Goal: Information Seeking & Learning: Learn about a topic

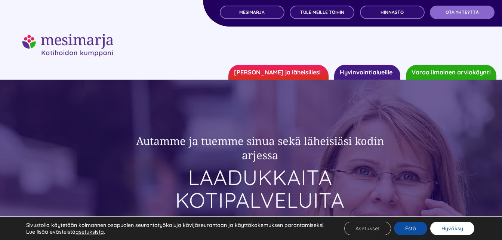
click at [452, 226] on button "Hyväksy" at bounding box center [453, 228] width 44 height 13
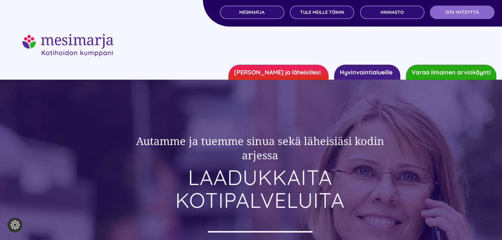
click at [486, 42] on div at bounding box center [251, 56] width 502 height 45
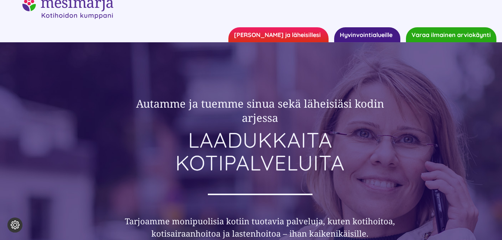
click at [265, 36] on link "[PERSON_NAME] ja läheisillesi" at bounding box center [279, 34] width 100 height 15
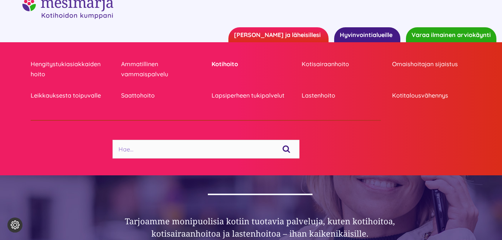
click at [241, 66] on link "Kotihoito" at bounding box center [251, 64] width 79 height 10
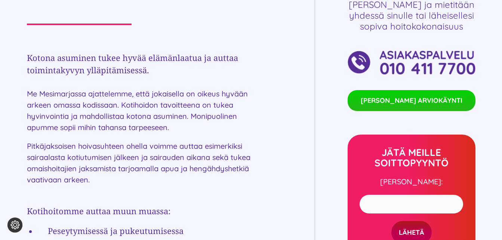
scroll to position [337, 0]
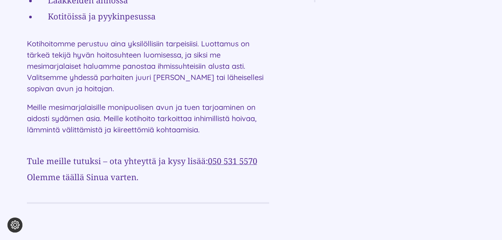
scroll to position [599, 0]
click at [289, 61] on div "Palvelut kotiisi KOTIHOITO Kotona asuminen tukee hyvää elämänlaatua ja auttaa t…" at bounding box center [251, 11] width 449 height 658
click at [336, 111] on div "Palvelut kotiisi KOTIHOITO Kotona asuminen tukee hyvää elämänlaatua ja auttaa t…" at bounding box center [251, 11] width 449 height 658
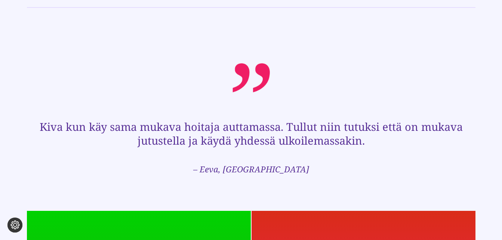
scroll to position [972, 0]
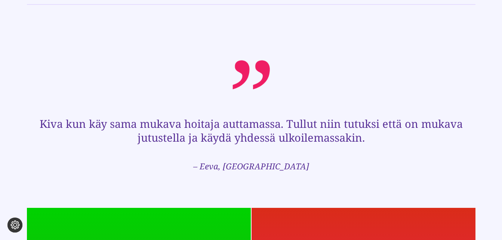
click at [377, 61] on div at bounding box center [251, 74] width 449 height 29
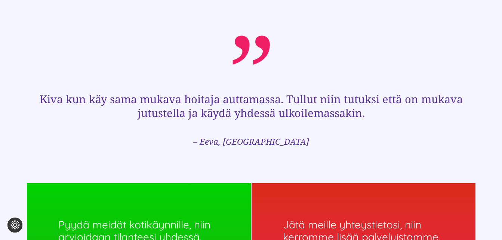
scroll to position [1010, 0]
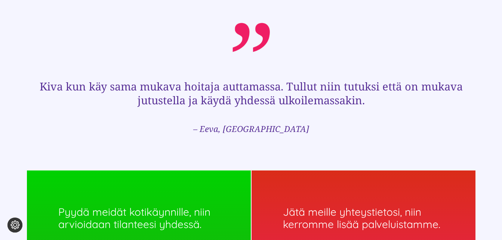
click at [337, 34] on div at bounding box center [251, 37] width 449 height 29
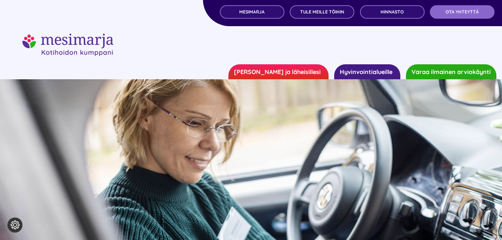
scroll to position [0, 0]
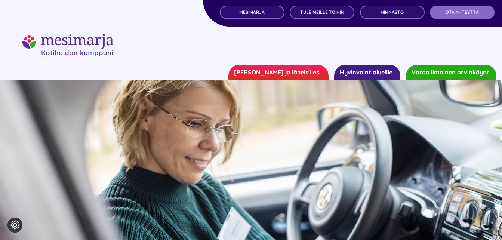
click at [304, 69] on link "[PERSON_NAME] ja läheisillesi" at bounding box center [279, 72] width 100 height 15
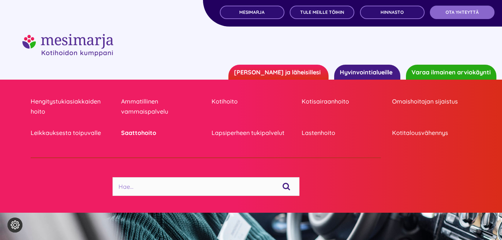
click at [139, 134] on link "Saattohoito" at bounding box center [160, 133] width 79 height 10
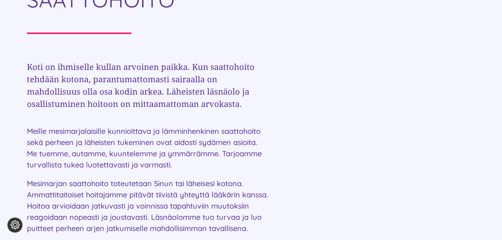
scroll to position [337, 0]
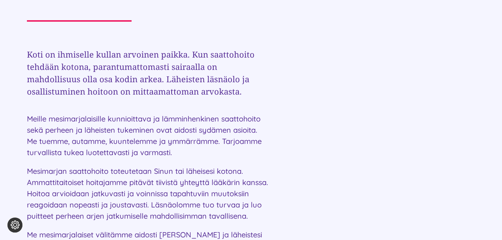
click at [355, 139] on div "Palvelut kotiisi SAATTOHOITO Koti on ihmiselle kullan arvoinen paikka. Kun saat…" at bounding box center [251, 142] width 449 height 397
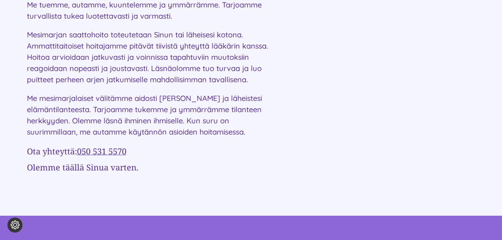
scroll to position [486, 0]
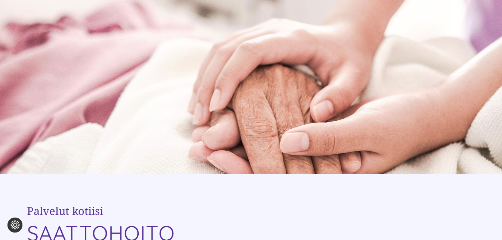
scroll to position [0, 0]
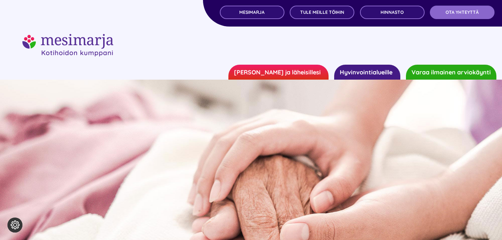
click at [275, 75] on link "[PERSON_NAME] ja läheisillesi" at bounding box center [279, 72] width 100 height 15
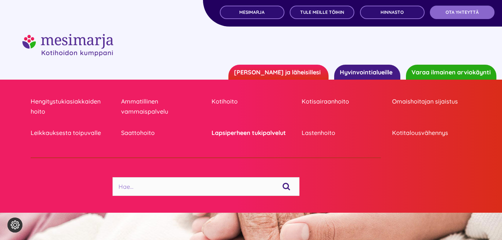
click at [234, 135] on link "Lapsiperheen tukipalvelut" at bounding box center [251, 133] width 79 height 10
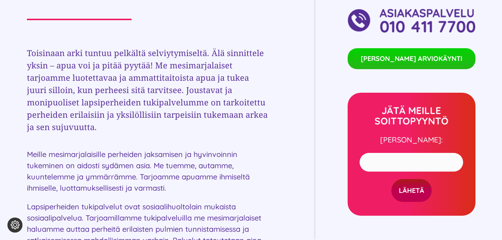
scroll to position [374, 0]
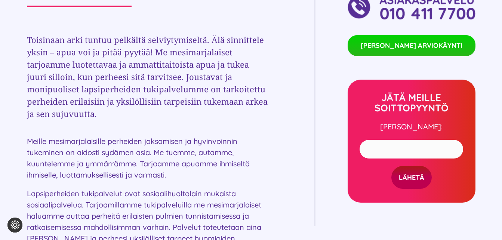
click at [297, 82] on div "Palvelut kotiisi LAPSIPERHEEN TUKIPALVELUT Toisinaan arki tuntuu pelkältä selvi…" at bounding box center [251, 184] width 449 height 554
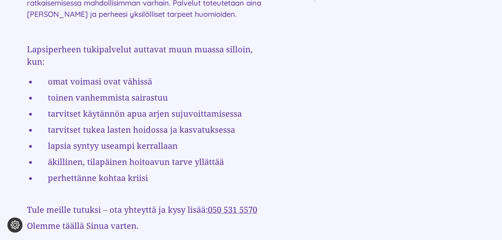
scroll to position [636, 0]
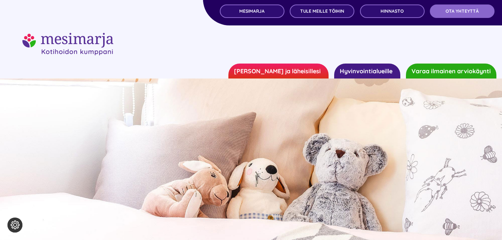
scroll to position [0, 0]
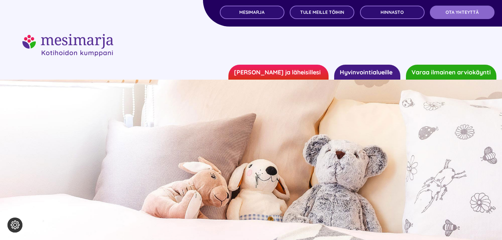
click at [297, 72] on link "[PERSON_NAME] ja läheisillesi" at bounding box center [279, 72] width 100 height 15
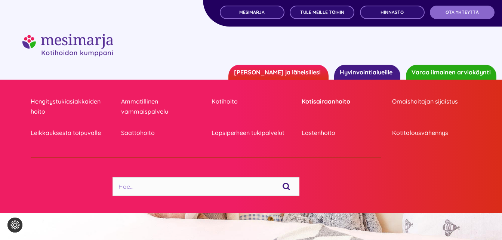
click at [321, 105] on link "Kotisairaanhoito" at bounding box center [341, 102] width 79 height 10
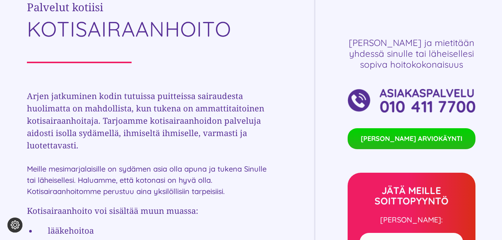
scroll to position [299, 0]
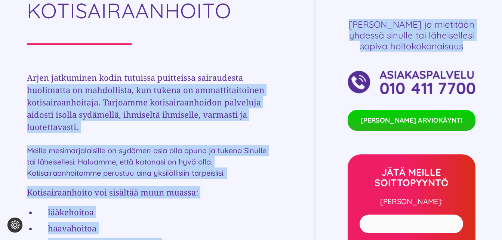
drag, startPoint x: 294, startPoint y: 81, endPoint x: 263, endPoint y: 58, distance: 38.7
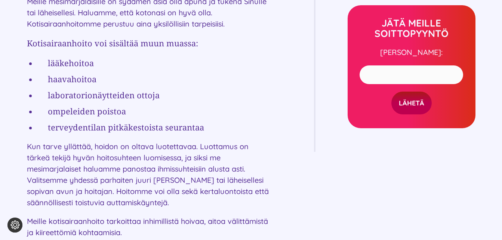
scroll to position [449, 0]
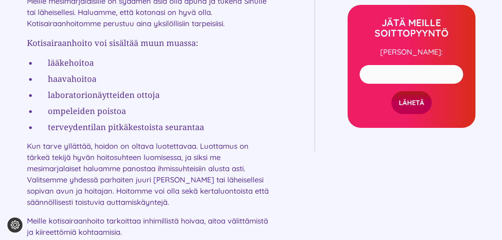
click at [291, 81] on div "Palvelut kotiisi KOTISAIRAANHOITO Arjen jatkuminen kodin tutuissa puitteissa sa…" at bounding box center [251, 133] width 449 height 602
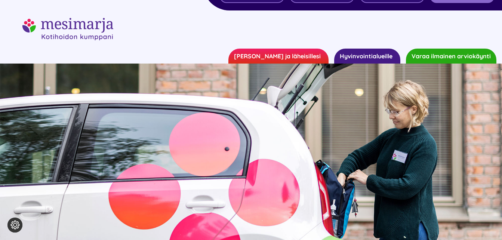
scroll to position [0, 0]
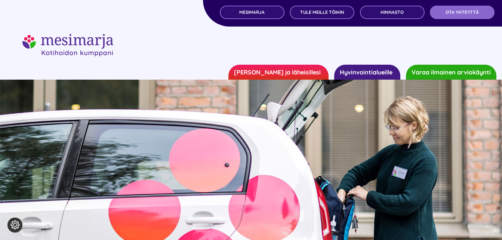
click at [297, 76] on link "[PERSON_NAME] ja läheisillesi" at bounding box center [279, 72] width 100 height 15
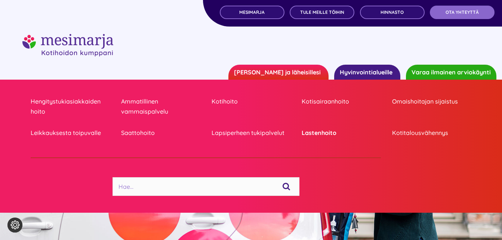
click at [303, 136] on link "Lastenhoito" at bounding box center [341, 133] width 79 height 10
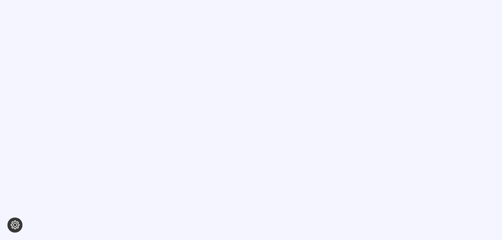
scroll to position [299, 0]
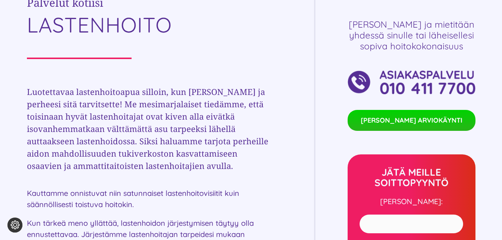
click at [297, 138] on div "Palvelut kotiisi LASTENHOITO Luotettavaa lastenhoitoapua silloin, kun [PERSON_N…" at bounding box center [251, 180] width 449 height 397
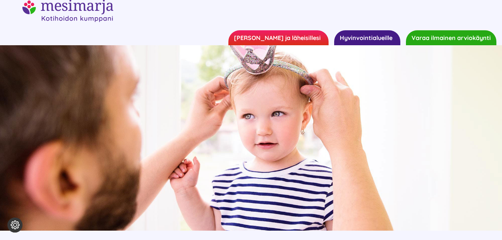
scroll to position [0, 0]
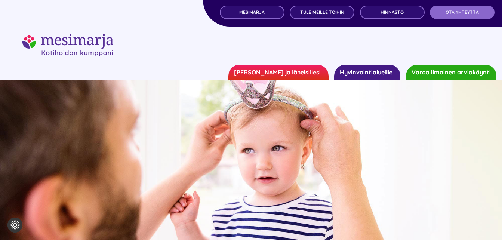
click at [307, 71] on link "[PERSON_NAME] ja läheisillesi" at bounding box center [279, 72] width 100 height 15
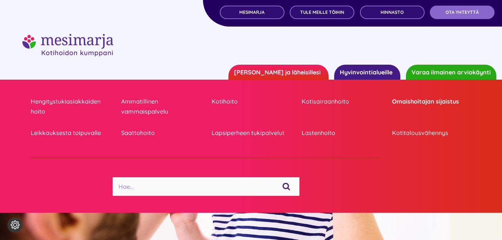
click at [420, 101] on link "Omaishoitajan sijaistus" at bounding box center [431, 102] width 79 height 10
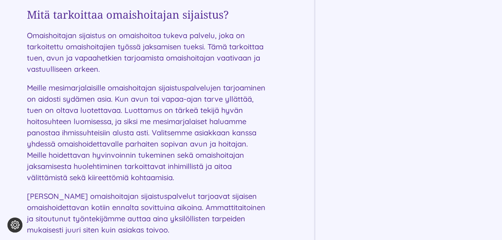
scroll to position [599, 0]
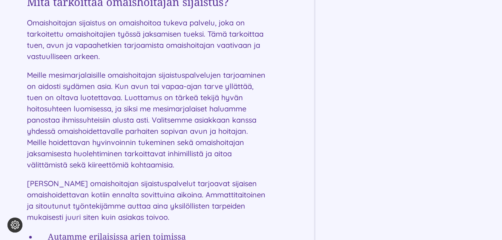
click at [279, 142] on div "Palvelut kotiisi OMAISHOITAJAN SIJAISTUS Mitä on omaishoito? Omaishoitaja pitää…" at bounding box center [251, 138] width 449 height 912
click at [284, 131] on div "Palvelut kotiisi OMAISHOITAJAN SIJAISTUS Mitä on omaishoito? Omaishoitaja pitää…" at bounding box center [251, 138] width 449 height 912
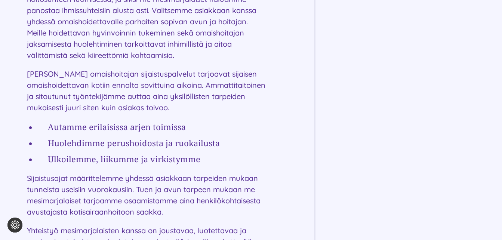
scroll to position [711, 0]
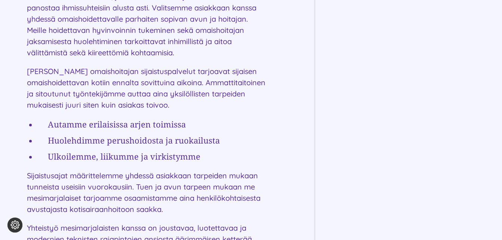
click at [306, 94] on div "Palvelut kotiisi OMAISHOITAJAN SIJAISTUS Mitä on omaishoito? Omaishoitaja pitää…" at bounding box center [251, 26] width 449 height 912
click at [285, 62] on div "Palvelut kotiisi OMAISHOITAJAN SIJAISTUS Mitä on omaishoito? Omaishoitaja pitää…" at bounding box center [251, 26] width 449 height 912
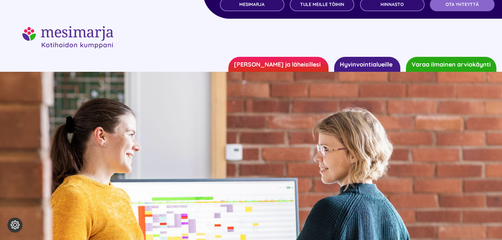
scroll to position [0, 0]
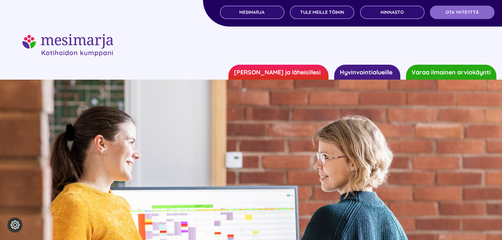
click at [301, 73] on link "[PERSON_NAME] ja läheisillesi" at bounding box center [279, 72] width 100 height 15
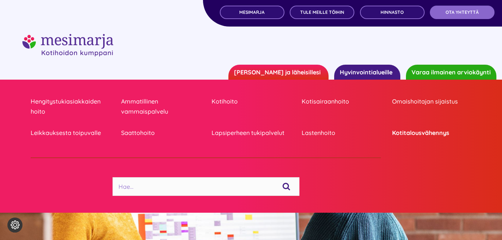
click at [426, 136] on link "Kotitalousvähennys" at bounding box center [431, 133] width 79 height 10
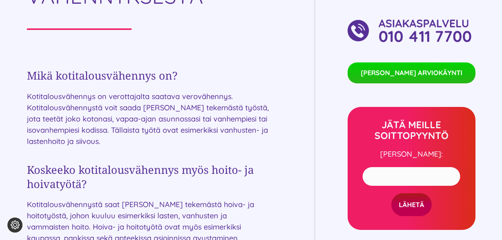
scroll to position [374, 0]
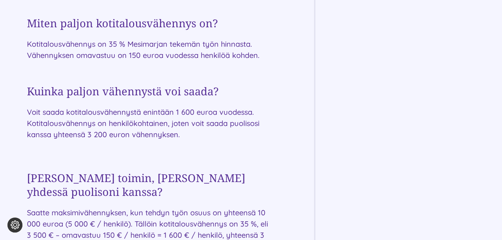
scroll to position [599, 0]
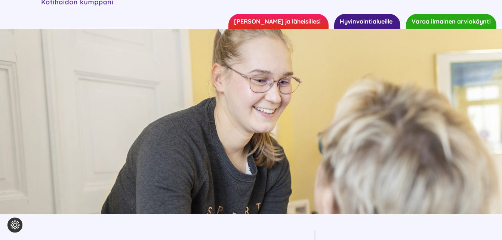
scroll to position [0, 0]
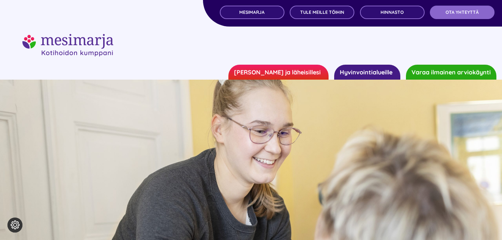
click at [315, 75] on link "[PERSON_NAME] ja läheisillesi" at bounding box center [279, 72] width 100 height 15
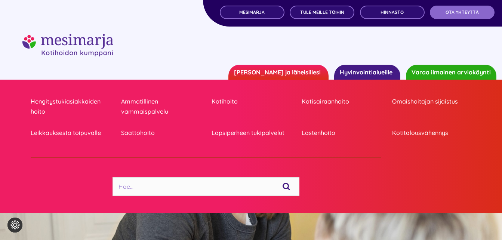
click at [347, 73] on link "Hyvinvointialueille" at bounding box center [367, 72] width 66 height 15
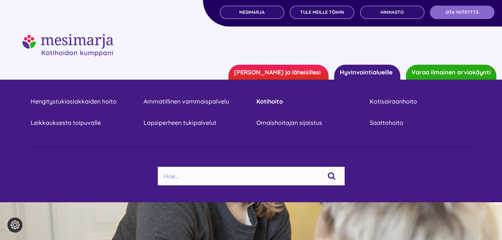
click at [282, 100] on link "Kotihoito" at bounding box center [308, 102] width 102 height 10
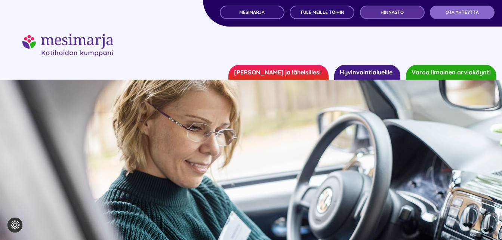
click at [379, 11] on link "Hinnasto" at bounding box center [392, 12] width 65 height 13
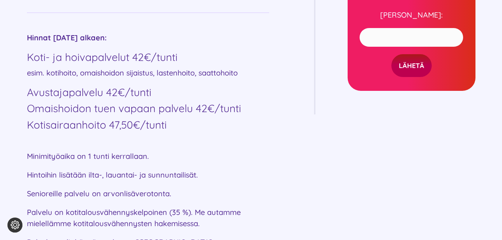
scroll to position [486, 0]
click at [284, 41] on div "Mesimarjan palvelut HINNASTO Palvelupaketit Kokosimme sinulle esimerkkipakettej…" at bounding box center [251, 81] width 449 height 573
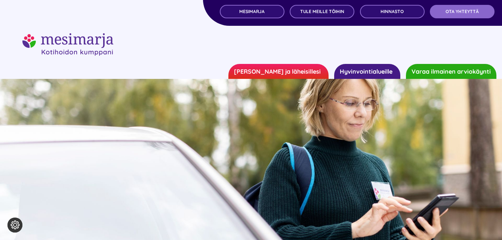
scroll to position [0, 0]
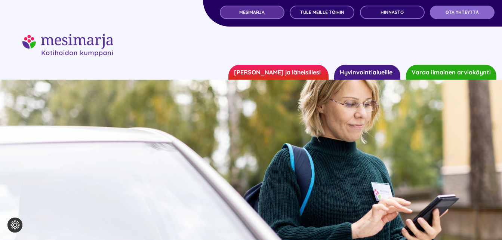
click at [255, 16] on link "MESIMARJA" at bounding box center [252, 12] width 65 height 13
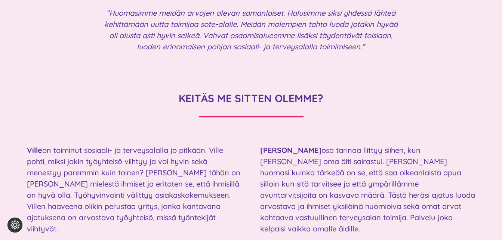
scroll to position [860, 0]
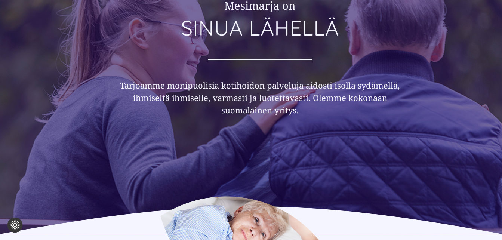
scroll to position [0, 0]
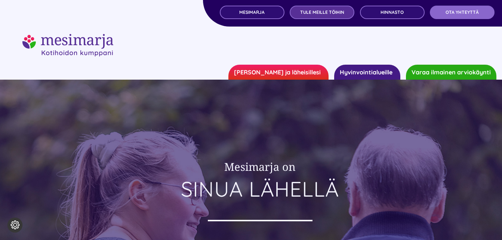
click at [346, 15] on link "TULE MEILLE TÖIHIN" at bounding box center [322, 12] width 65 height 13
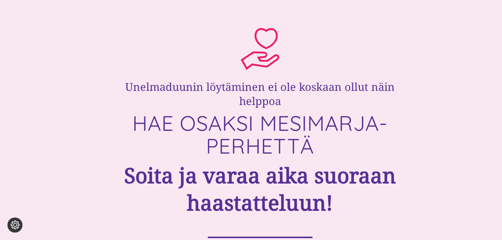
scroll to position [299, 0]
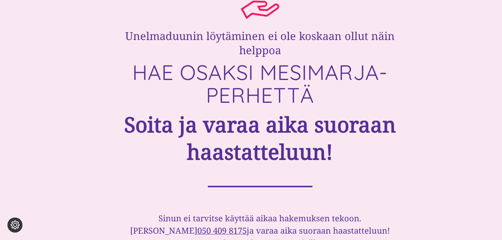
scroll to position [337, 0]
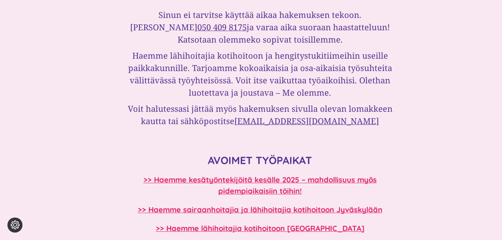
scroll to position [524, 0]
click at [54, 61] on div "Unelmaduunin löytäminen ei ole koskaan ollut näin helppoa HAE OSAKSI MESIMARJA-…" at bounding box center [251, 139] width 449 height 732
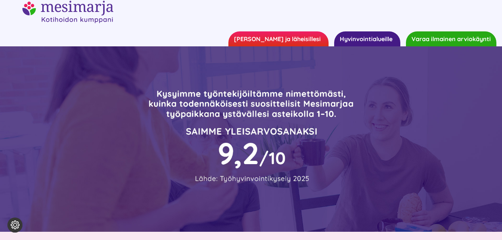
scroll to position [0, 0]
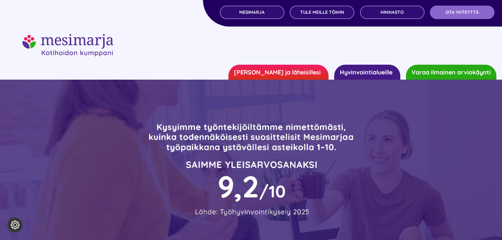
click at [298, 76] on link "[PERSON_NAME] ja läheisillesi" at bounding box center [279, 72] width 100 height 15
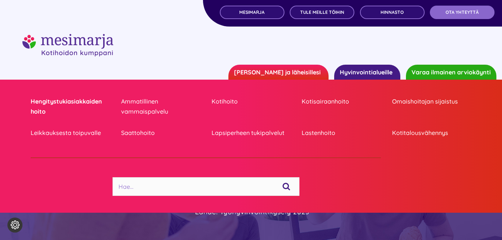
click at [82, 105] on link "Hengitystukiasiakkaiden hoito" at bounding box center [70, 107] width 79 height 20
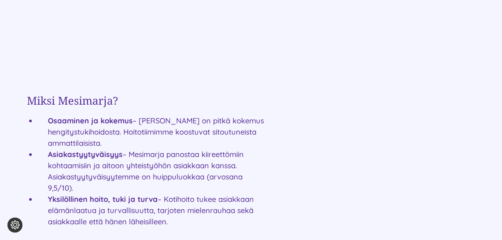
scroll to position [710, 0]
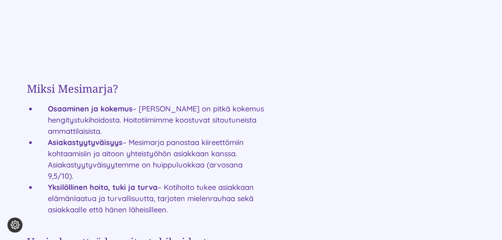
click at [301, 103] on div "Palvelut kotiisi HENGITYSTUKI- ASIAKKAIDEN JA HENGITYSHALVAUS- ASIAKKAIDEN HOIT…" at bounding box center [251, 72] width 449 height 1002
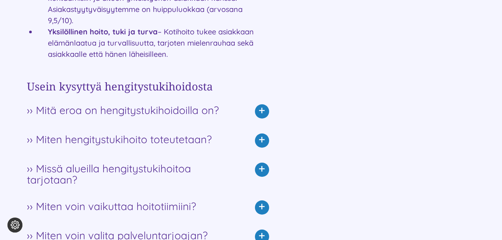
scroll to position [897, 0]
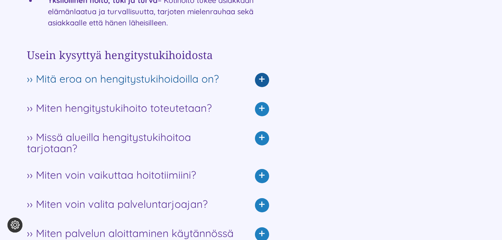
click at [263, 80] on icon at bounding box center [262, 80] width 14 height 14
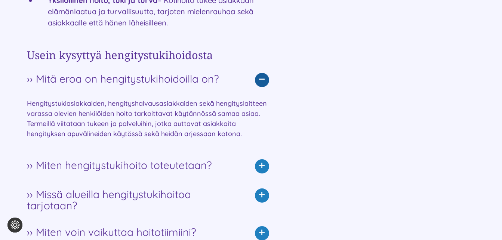
click at [262, 80] on icon at bounding box center [262, 80] width 14 height 14
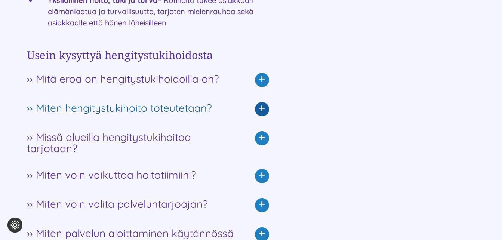
click at [265, 110] on icon at bounding box center [262, 109] width 14 height 14
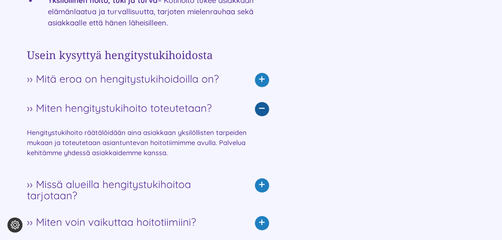
scroll to position [935, 0]
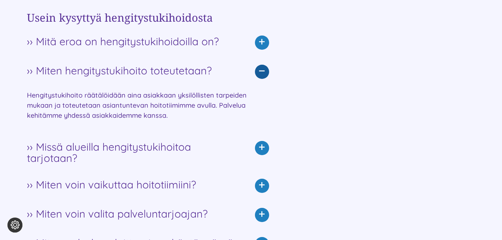
click at [260, 69] on icon at bounding box center [262, 72] width 14 height 14
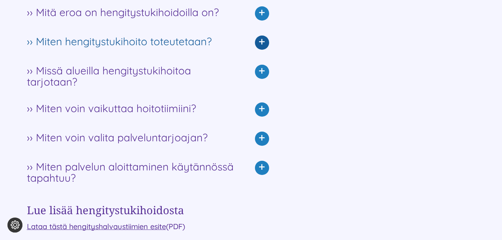
scroll to position [972, 0]
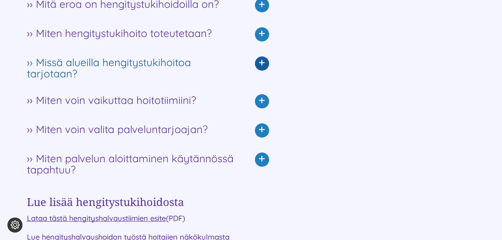
click at [263, 65] on icon at bounding box center [262, 63] width 14 height 14
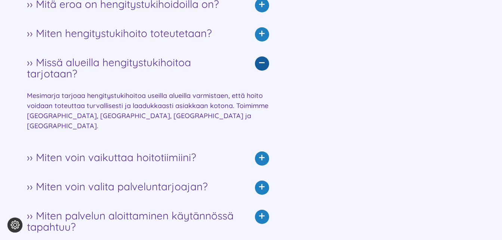
click at [263, 65] on icon at bounding box center [262, 63] width 14 height 14
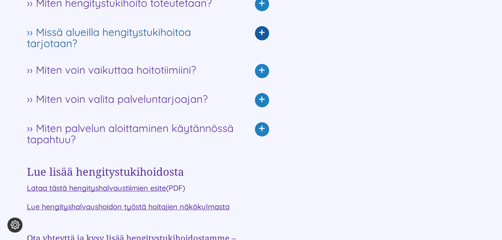
scroll to position [1010, 0]
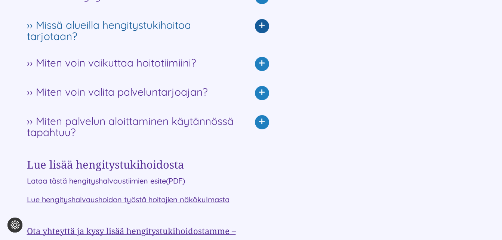
click at [263, 65] on icon at bounding box center [262, 64] width 14 height 14
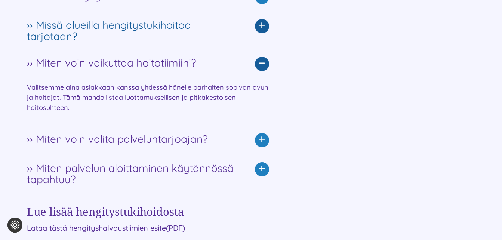
click at [263, 65] on icon at bounding box center [262, 64] width 14 height 14
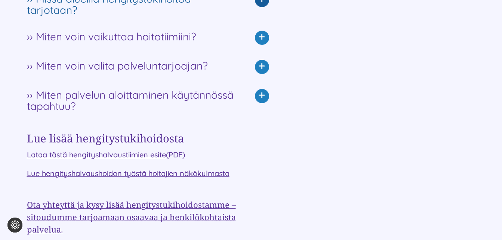
scroll to position [1047, 0]
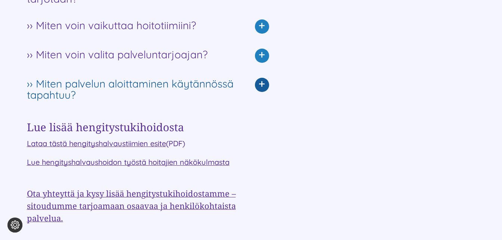
click at [259, 81] on icon at bounding box center [262, 85] width 14 height 14
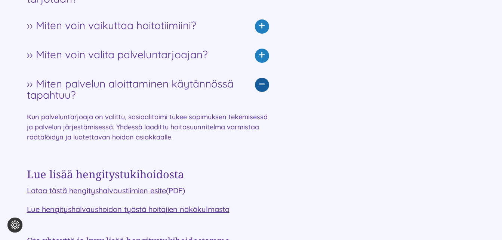
click at [259, 81] on icon at bounding box center [262, 85] width 14 height 14
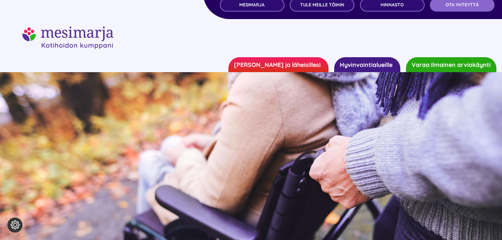
scroll to position [0, 0]
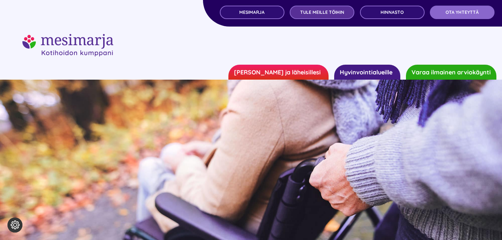
click at [321, 17] on link "TULE MEILLE TÖIHIN" at bounding box center [322, 12] width 65 height 13
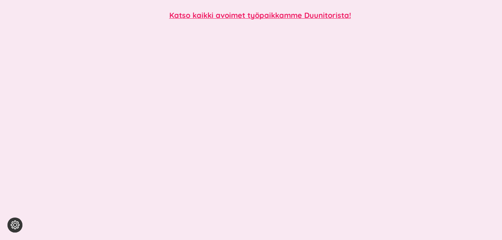
scroll to position [823, 0]
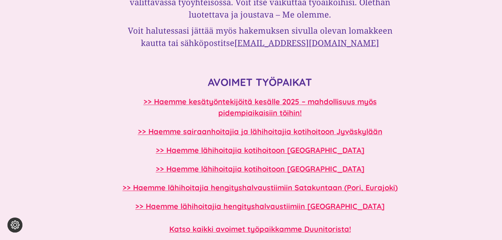
scroll to position [561, 0]
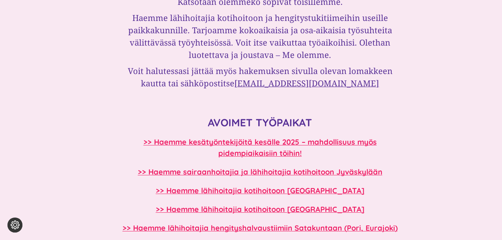
click at [435, 97] on div "Unelmaduunin löytäminen ei ole koskaan ollut näin helppoa HAE OSAKSI MESIMARJA-…" at bounding box center [251, 101] width 449 height 732
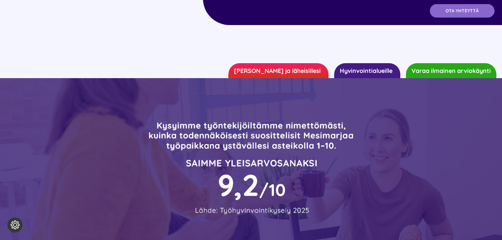
scroll to position [0, 0]
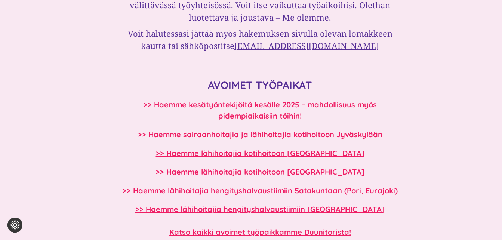
scroll to position [636, 0]
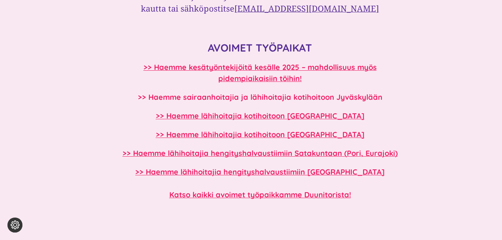
click at [287, 96] on b ">> Haemme sairaanhoitajia ja lähihoitajia kotihoitoon Jyväskylään" at bounding box center [260, 96] width 245 height 9
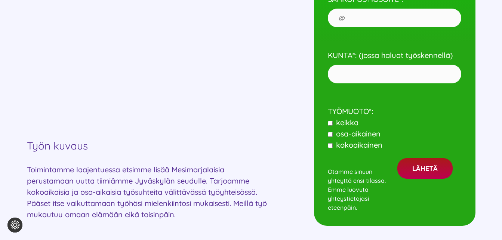
scroll to position [486, 0]
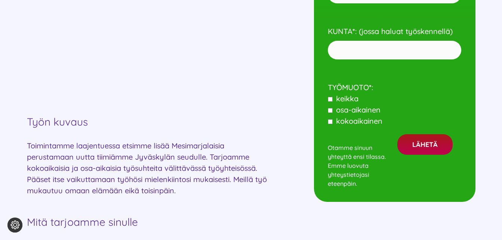
drag, startPoint x: 291, startPoint y: 127, endPoint x: 292, endPoint y: 121, distance: 6.5
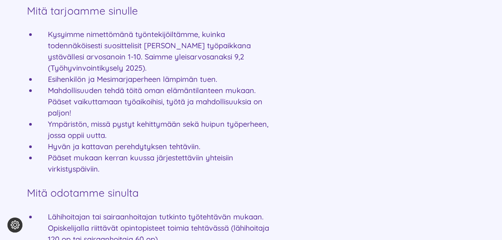
scroll to position [711, 0]
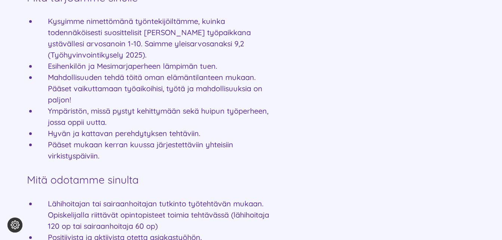
click at [299, 108] on div "Kotihoidon huipputiimiin Mesimarjalle SAIRAANHOITAJIA JA LÄHIHOITAJIA JYVÄSKYLÄ…" at bounding box center [251, 75] width 449 height 1011
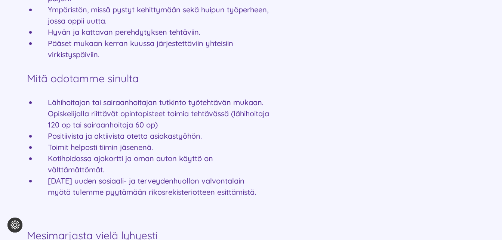
scroll to position [860, 0]
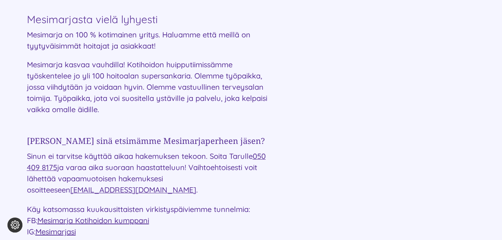
scroll to position [1010, 0]
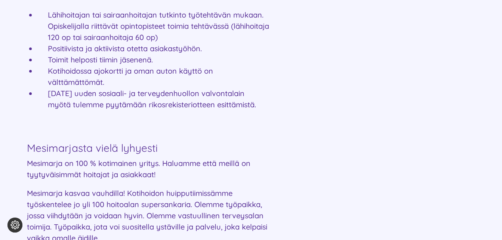
scroll to position [898, 0]
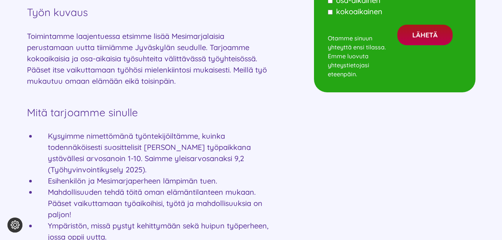
scroll to position [674, 0]
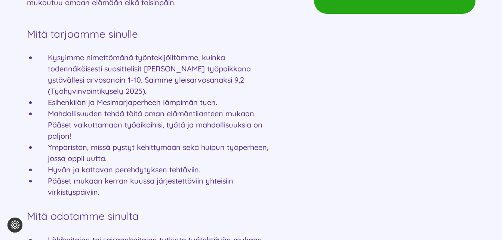
click at [303, 111] on div "Kotihoidon huipputiimiin Mesimarjalle SAIRAANHOITAJIA JA LÄHIHOITAJIA JYVÄSKYLÄ…" at bounding box center [251, 111] width 449 height 1011
click at [359, 76] on div "Kotihoidon huipputiimiin Mesimarjalle SAIRAANHOITAJIA JA LÄHIHOITAJIA JYVÄSKYLÄ…" at bounding box center [251, 111] width 449 height 1011
click at [303, 86] on div "Kotihoidon huipputiimiin Mesimarjalle SAIRAANHOITAJIA JA LÄHIHOITAJIA JYVÄSKYLÄ…" at bounding box center [251, 111] width 449 height 1011
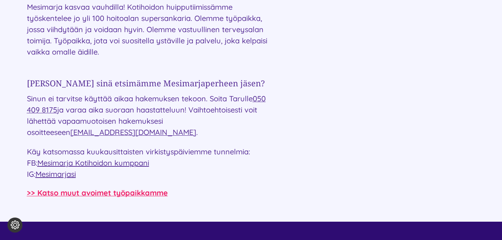
scroll to position [1049, 0]
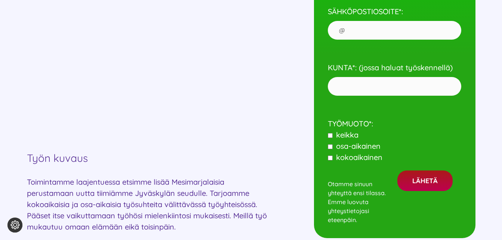
scroll to position [413, 0]
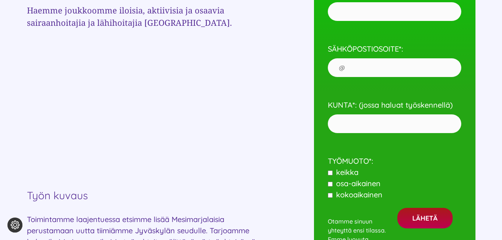
click at [333, 172] on input"] "keikka" at bounding box center [330, 173] width 5 height 5
checkbox input"] "true"
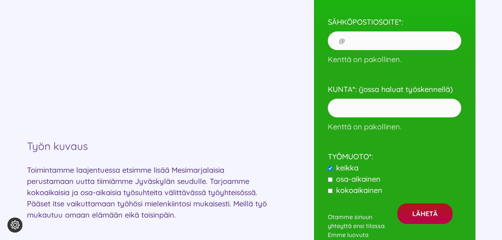
scroll to position [487, 0]
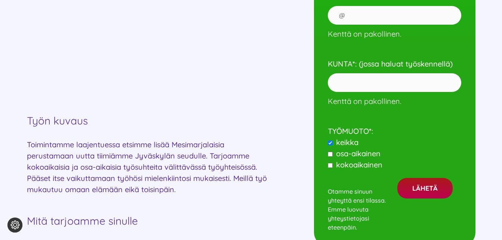
click at [332, 156] on input"] "osa-aikainen" at bounding box center [330, 154] width 5 height 5
checkbox input"] "true"
click at [332, 166] on input"] "kokoaikainen" at bounding box center [330, 165] width 5 height 5
checkbox input"] "false"
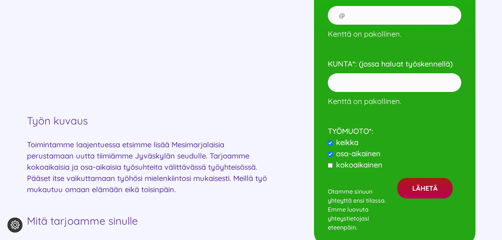
click at [330, 155] on input"] "osa-aikainen" at bounding box center [330, 154] width 5 height 5
checkbox input"] "false"
click at [330, 143] on input"] "keikka" at bounding box center [330, 143] width 5 height 5
checkbox input"] "false"
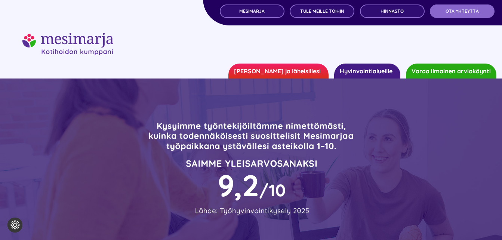
scroll to position [0, 0]
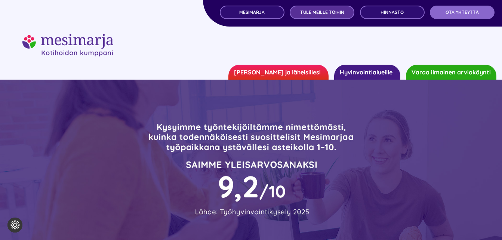
click at [318, 15] on link "TULE MEILLE TÖIHIN" at bounding box center [322, 12] width 65 height 13
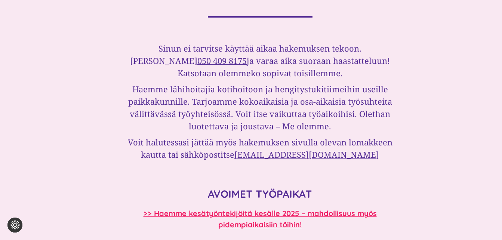
scroll to position [561, 0]
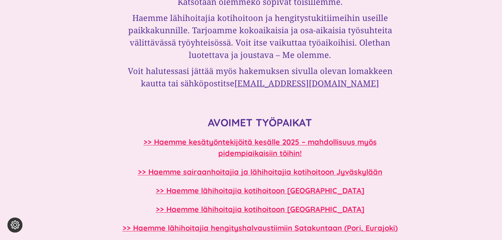
click at [413, 89] on div "Unelmaduunin löytäminen ei ole koskaan ollut näin helppoa HAE OSAKSI MESIMARJA-…" at bounding box center [251, 101] width 449 height 732
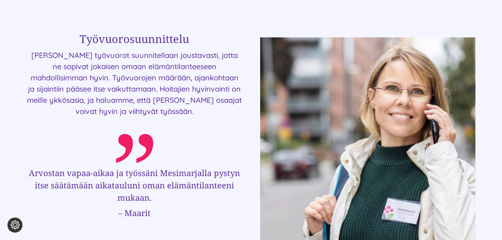
scroll to position [1534, 0]
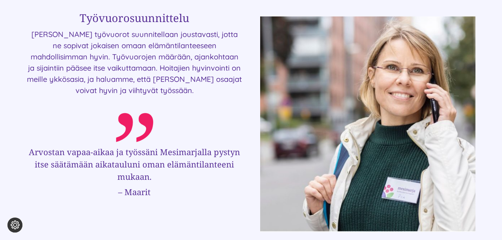
click at [221, 92] on p "[PERSON_NAME] työvuorot suunnitellaan joustavasti, jotta ne sopivat jokaisen om…" at bounding box center [134, 62] width 215 height 67
click at [248, 106] on div "Työvuorosuunnittelu [PERSON_NAME] työvuorot suunnitellaan joustavasti, jotta ne…" at bounding box center [251, 119] width 449 height 226
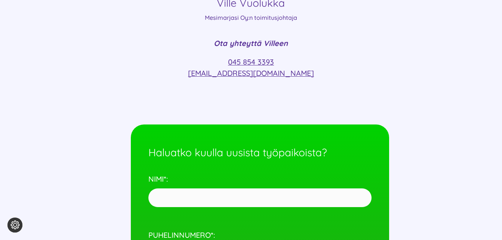
scroll to position [3180, 0]
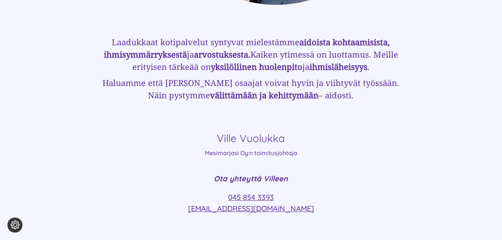
scroll to position [3030, 0]
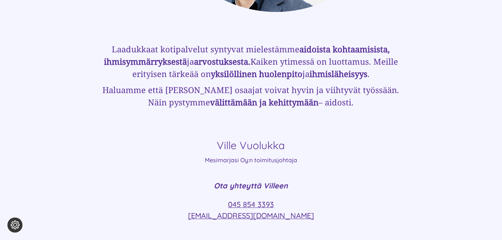
click at [68, 85] on div "Laadukkaat kotipalvelut syntyvat mielestämme aidoista kohtaa­misista, ihmis­ymm…" at bounding box center [251, 100] width 449 height 160
